Goal: Communication & Community: Answer question/provide support

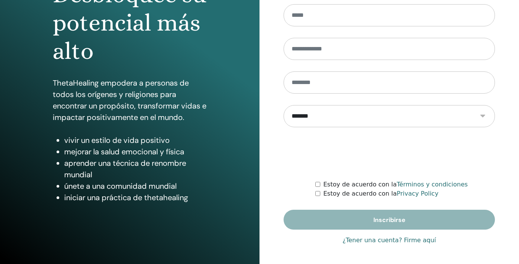
click at [391, 241] on link "¿Tener una cuenta? Firme aquí" at bounding box center [389, 240] width 94 height 9
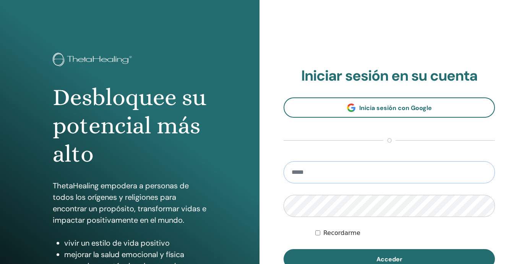
click at [338, 171] on input "email" at bounding box center [388, 172] width 211 height 22
type input "**********"
click at [283, 249] on button "Acceder" at bounding box center [388, 259] width 211 height 20
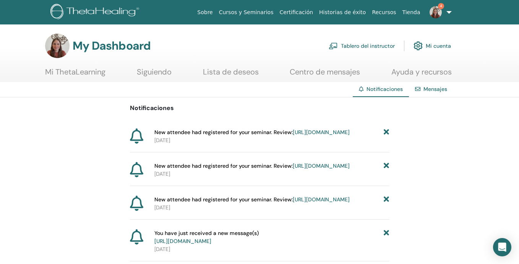
click at [329, 136] on link "https://member.thetahealing.com/instructor/seminar/377376/attendees" at bounding box center [321, 132] width 57 height 7
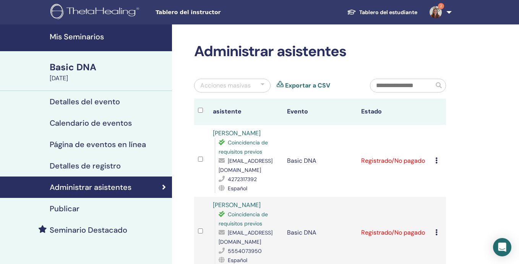
click at [437, 13] on img at bounding box center [435, 12] width 12 height 12
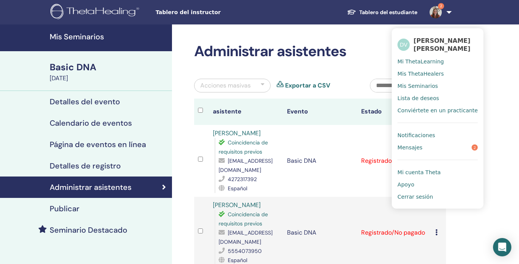
click at [425, 135] on span "Notificaciones" at bounding box center [415, 135] width 37 height 7
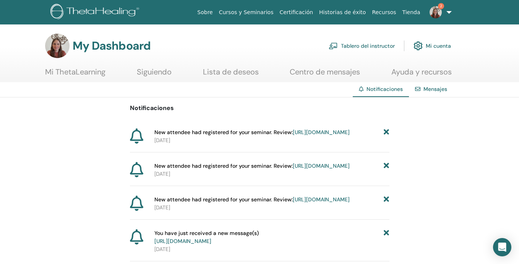
click at [334, 169] on link "https://member.thetahealing.com/instructor/seminar/377376/attendees" at bounding box center [321, 165] width 57 height 7
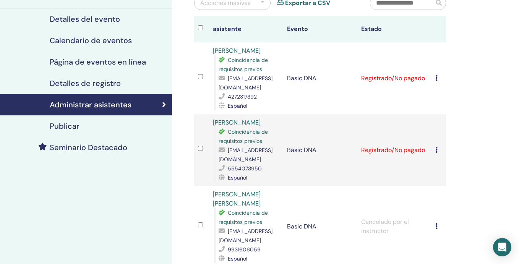
scroll to position [84, 0]
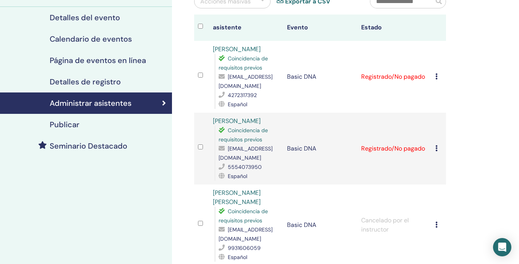
click at [437, 76] on div "Cancelar registro No autocertificar Marcar como pagado Marcar como no pagado Ma…" at bounding box center [438, 76] width 7 height 9
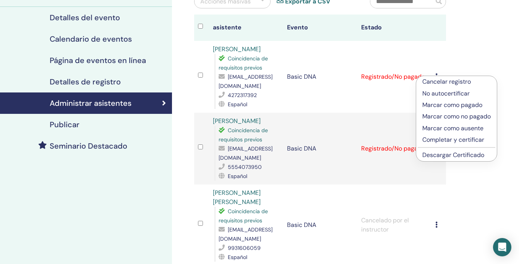
click at [433, 107] on p "Marcar como pagado" at bounding box center [456, 104] width 68 height 9
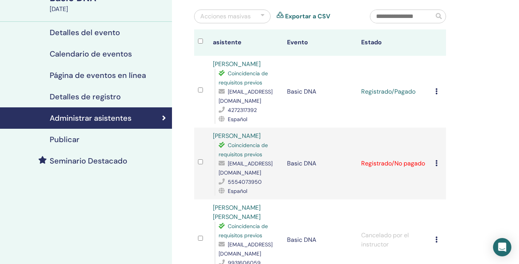
scroll to position [89, 0]
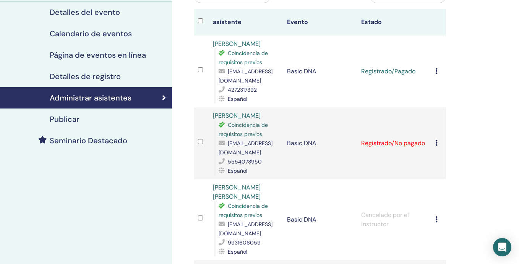
click at [436, 142] on icon at bounding box center [436, 143] width 2 height 6
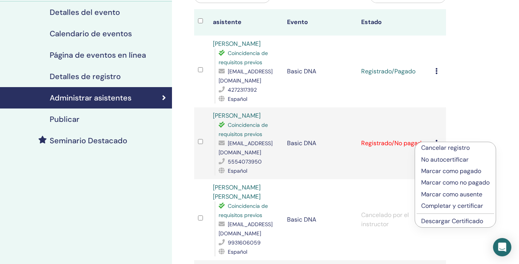
click at [438, 171] on p "Marcar como pagado" at bounding box center [455, 171] width 68 height 9
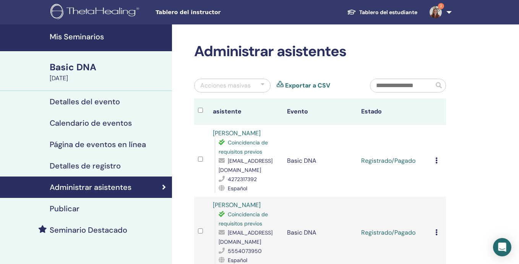
click at [436, 14] on img at bounding box center [435, 12] width 12 height 12
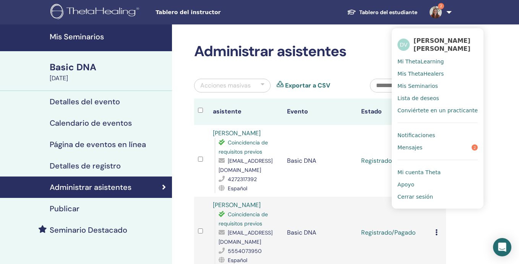
click at [427, 135] on span "Notificaciones" at bounding box center [415, 135] width 37 height 7
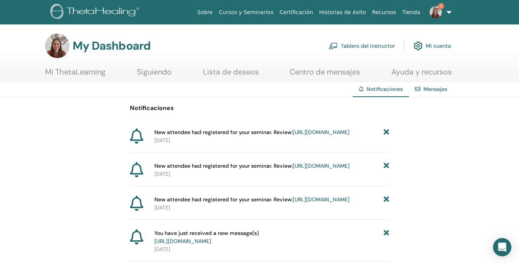
click at [387, 131] on icon at bounding box center [385, 132] width 5 height 8
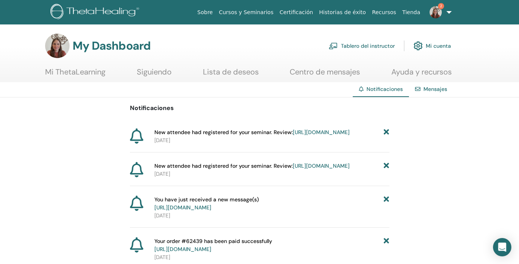
click at [387, 131] on icon at bounding box center [385, 132] width 5 height 8
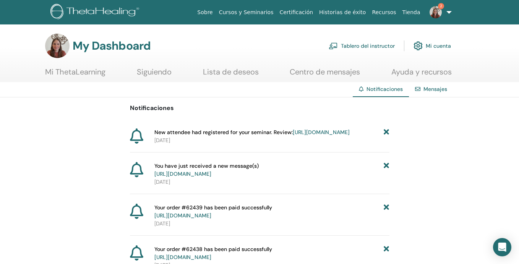
click at [323, 136] on link "https://member.thetahealing.com/instructor/seminar/375506/attendees" at bounding box center [321, 132] width 57 height 7
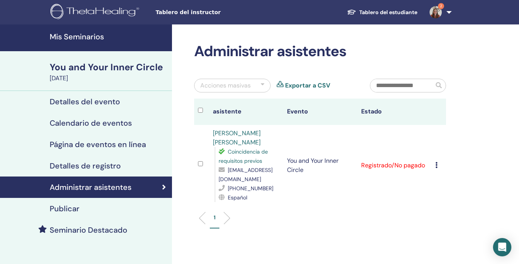
click at [435, 11] on img at bounding box center [435, 12] width 12 height 12
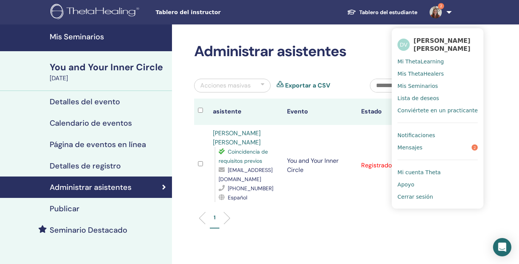
click at [432, 134] on span "Notificaciones" at bounding box center [415, 135] width 37 height 7
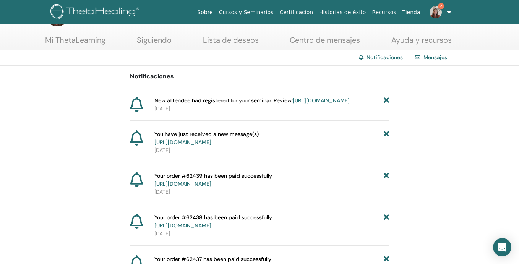
scroll to position [34, 0]
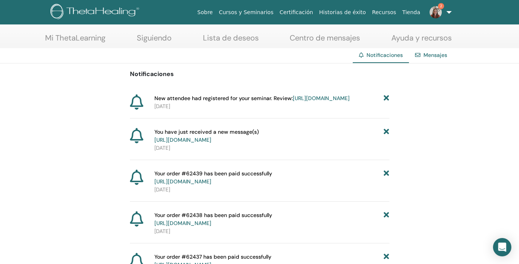
click at [386, 99] on icon at bounding box center [385, 98] width 5 height 8
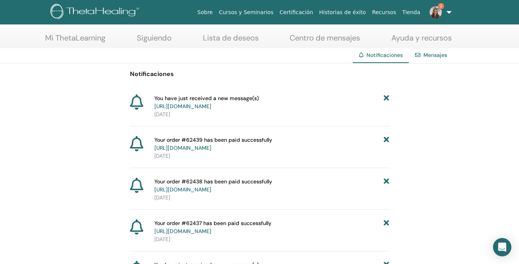
click at [211, 107] on link "https://member.thetahealing.com/message-center/messages/4af8f0ad-0d8b-4cda-bf48…" at bounding box center [182, 106] width 57 height 7
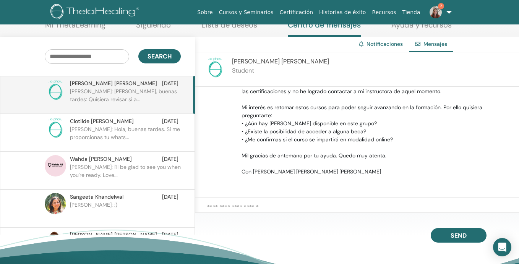
scroll to position [76, 0]
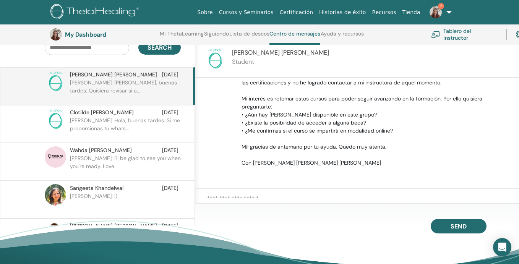
click at [264, 199] on textarea at bounding box center [363, 202] width 312 height 16
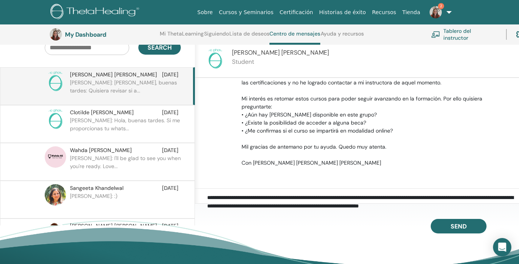
scroll to position [9, 0]
type textarea "**********"
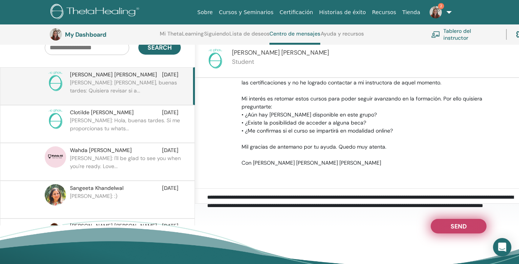
click at [458, 227] on span "Send" at bounding box center [458, 224] width 16 height 5
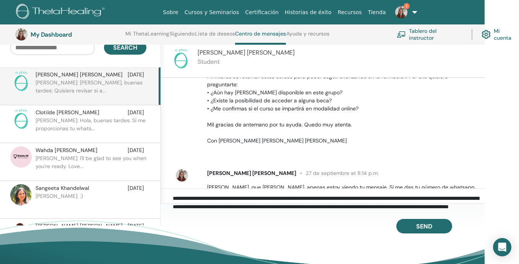
scroll to position [57, 0]
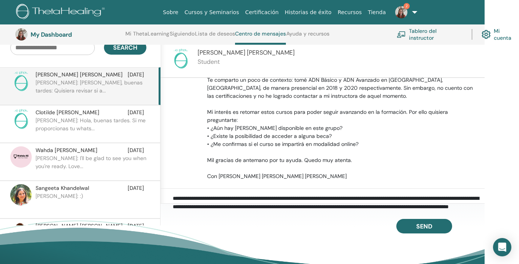
click at [403, 11] on img at bounding box center [401, 12] width 12 height 12
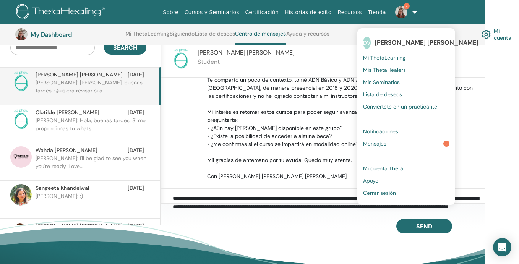
click at [404, 144] on link "Mensajes 2" at bounding box center [406, 143] width 86 height 12
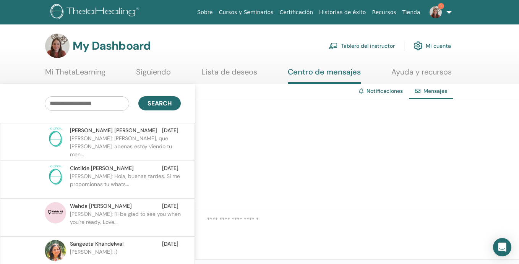
click at [176, 143] on p "[PERSON_NAME]: [PERSON_NAME], que [PERSON_NAME], apenas estoy viendo tu men..." at bounding box center [125, 145] width 111 height 23
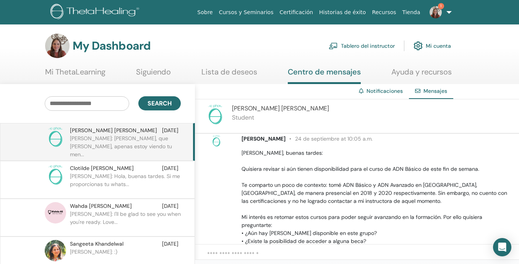
scroll to position [149, 0]
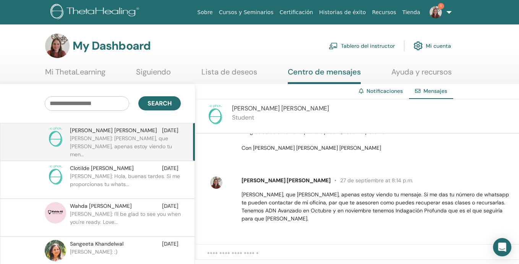
click at [437, 13] on img at bounding box center [435, 12] width 12 height 12
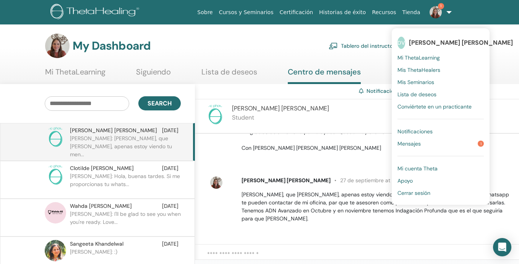
click at [432, 150] on li at bounding box center [440, 153] width 86 height 6
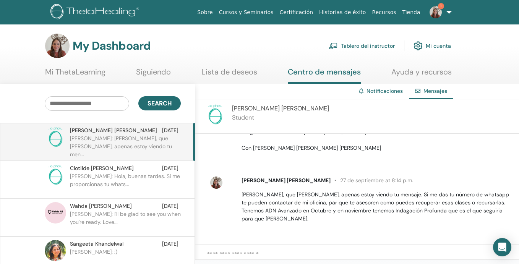
click at [390, 92] on link "Notificaciones" at bounding box center [384, 90] width 36 height 7
